Goal: Navigation & Orientation: Find specific page/section

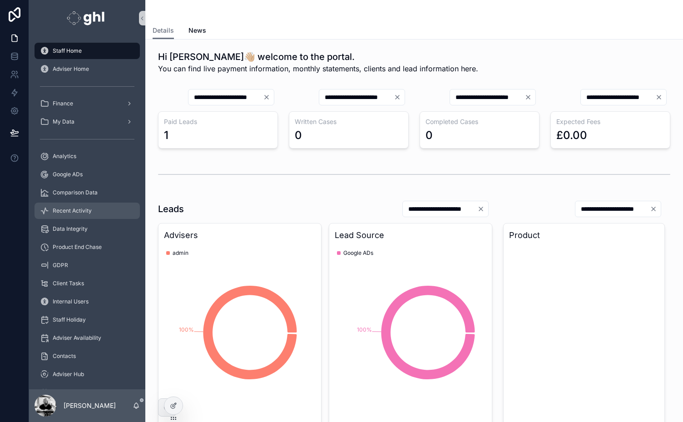
click at [71, 211] on span "Recent Activity" at bounding box center [72, 210] width 39 height 7
